Goal: Task Accomplishment & Management: Manage account settings

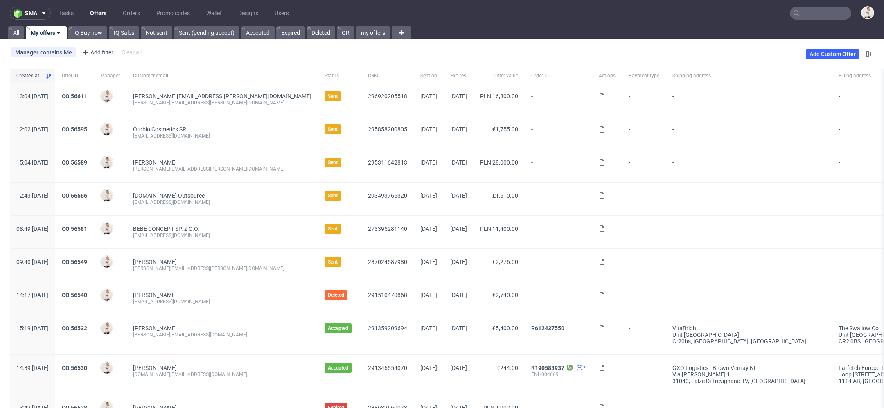
click at [96, 9] on link "Offers" at bounding box center [98, 13] width 26 height 13
click at [87, 161] on link "CO.56589" at bounding box center [74, 162] width 25 height 7
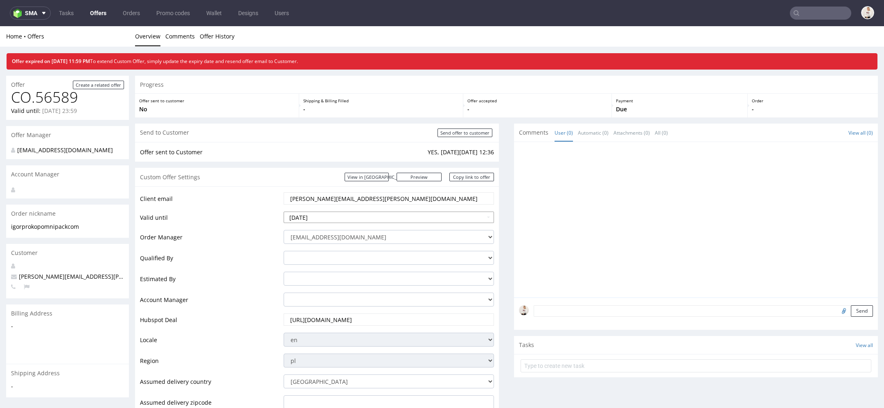
click at [407, 213] on input "[DATE]" at bounding box center [389, 217] width 210 height 11
click at [361, 191] on td "30" at bounding box center [364, 193] width 12 height 12
type input "[DATE]"
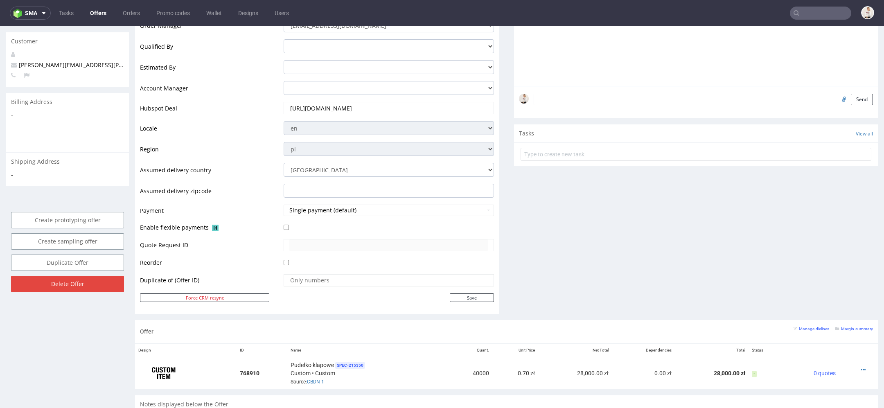
scroll to position [219, 0]
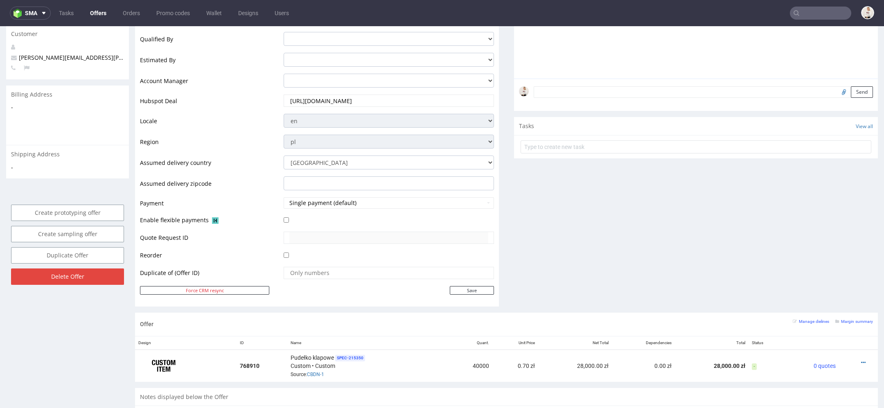
click at [470, 295] on div "Client email [PERSON_NAME][EMAIL_ADDRESS][PERSON_NAME][DOMAIN_NAME] Valid until…" at bounding box center [317, 136] width 364 height 339
click at [468, 286] on input "Save" at bounding box center [472, 290] width 44 height 9
type input "In progress..."
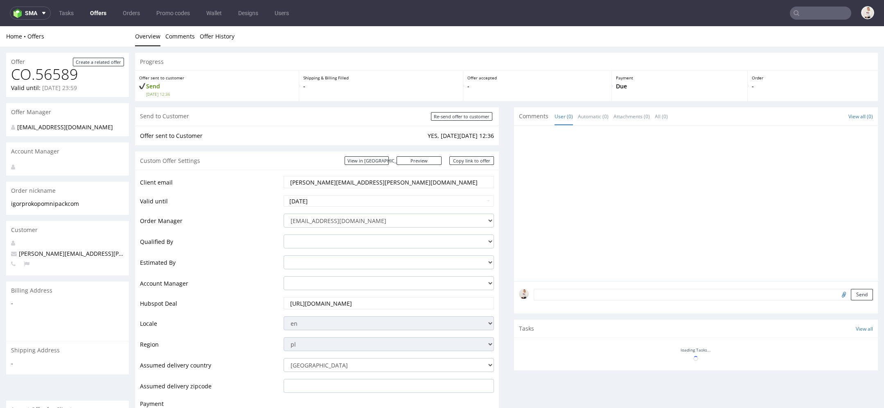
scroll to position [0, 0]
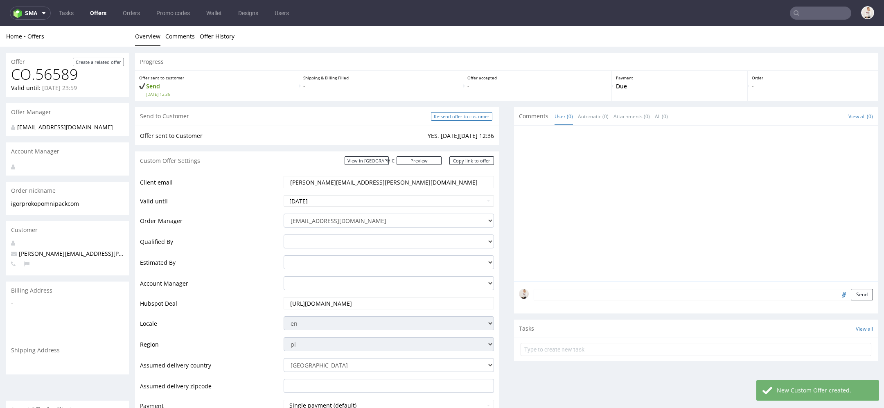
click at [460, 115] on input "Re-send offer to customer" at bounding box center [461, 116] width 61 height 9
type input "In progress..."
